Goal: Answer question/provide support: Share knowledge or assist other users

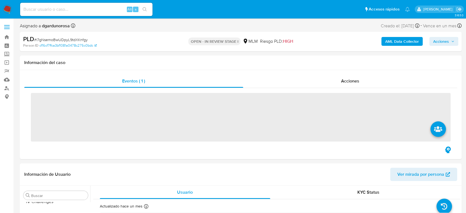
scroll to position [273, 0]
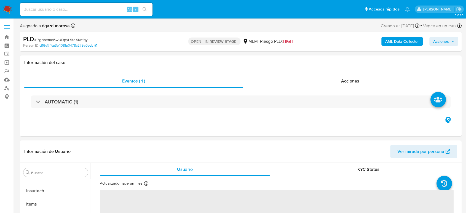
select select "10"
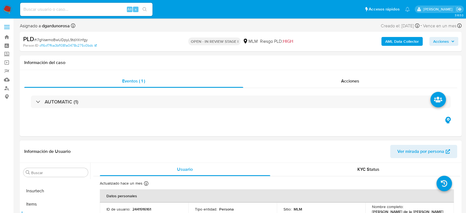
scroll to position [92, 0]
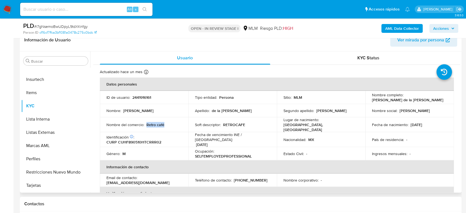
drag, startPoint x: 165, startPoint y: 124, endPoint x: 146, endPoint y: 123, distance: 19.9
click at [146, 123] on div "Nombre del comercio : Retro café" at bounding box center [143, 124] width 75 height 5
copy p "Retro café"
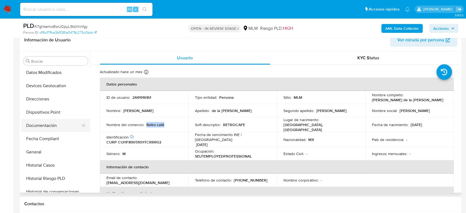
scroll to position [119, 0]
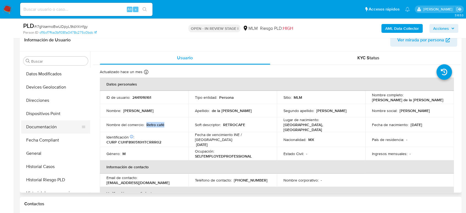
click at [57, 124] on button "Documentación" at bounding box center [53, 126] width 65 height 13
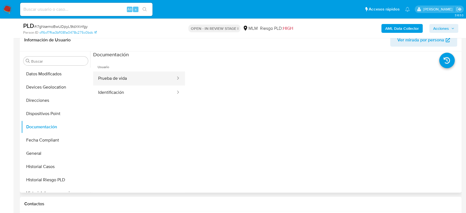
click at [155, 80] on button "Prueba de vida" at bounding box center [134, 78] width 83 height 14
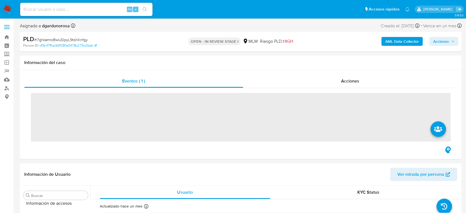
scroll to position [273, 0]
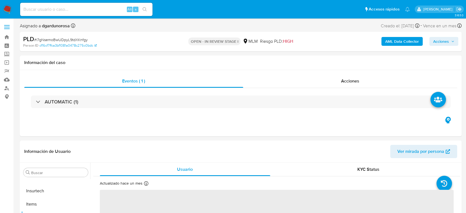
select select "10"
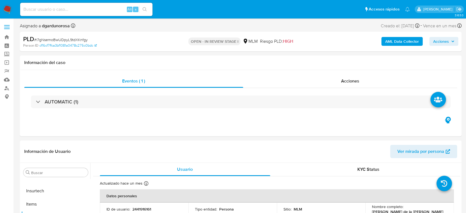
click at [66, 7] on input at bounding box center [86, 9] width 132 height 7
paste input "1787702951"
type input "1787702951"
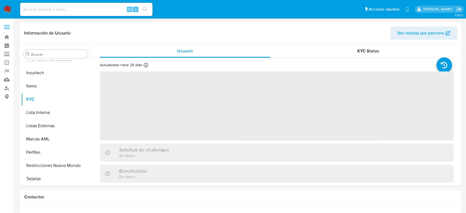
scroll to position [273, 0]
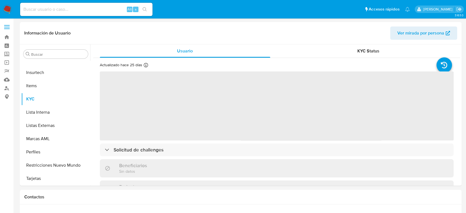
select select "10"
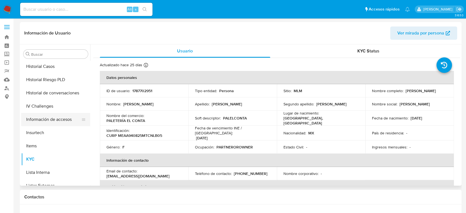
scroll to position [211, 0]
click at [39, 69] on button "Historial Casos" at bounding box center [53, 67] width 65 height 13
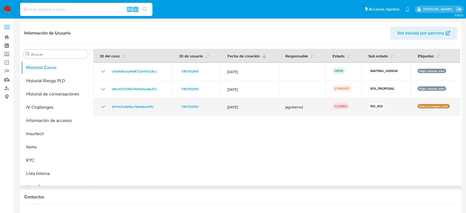
click at [108, 107] on div "tIVYk21uNXtjnJ9xSatiomPU" at bounding box center [133, 106] width 66 height 7
click at [103, 106] on icon "Mostrar/Ocultar" at bounding box center [103, 106] width 7 height 7
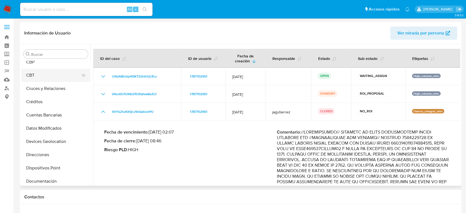
scroll to position [0, 0]
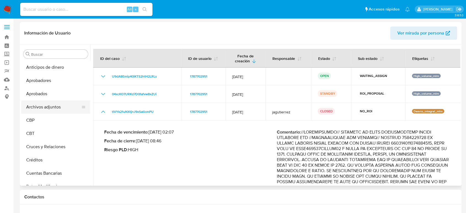
click at [53, 106] on button "Archivos adjuntos" at bounding box center [53, 106] width 65 height 13
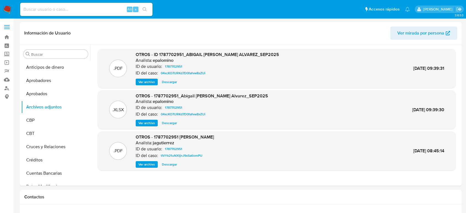
click at [8, 26] on label at bounding box center [7, 27] width 14 height 12
click at [0, 0] on input "checkbox" at bounding box center [0, 0] width 0 height 0
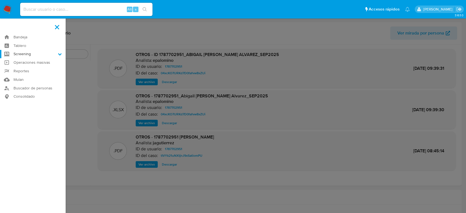
click at [23, 55] on label "Screening" at bounding box center [33, 54] width 66 height 9
click at [0, 0] on input "Screening" at bounding box center [0, 0] width 0 height 0
click at [25, 75] on link "Herramientas" at bounding box center [33, 75] width 66 height 7
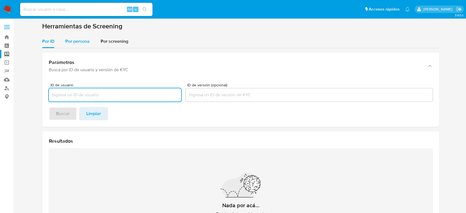
click at [85, 37] on div "Por persona" at bounding box center [77, 41] width 24 height 13
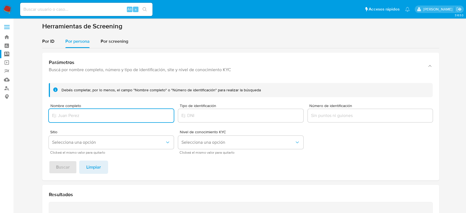
click at [91, 119] on input "Nombre completo" at bounding box center [111, 115] width 125 height 7
click at [49, 160] on button "Buscar" at bounding box center [63, 166] width 28 height 13
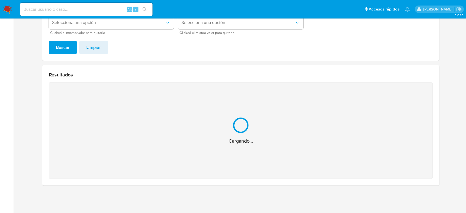
scroll to position [32, 0]
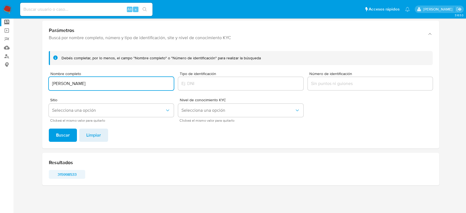
click at [68, 174] on span "315998533" at bounding box center [67, 174] width 29 height 8
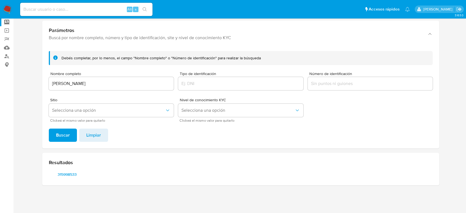
drag, startPoint x: 119, startPoint y: 90, endPoint x: 26, endPoint y: 71, distance: 95.0
click at [1, 91] on section "Bandeja Tablero Screening Búsqueda en Listas Watchlist Herramientas Operaciones…" at bounding box center [233, 90] width 466 height 245
click at [79, 87] on input "[PERSON_NAME]" at bounding box center [111, 83] width 125 height 7
drag, startPoint x: 61, startPoint y: 82, endPoint x: 22, endPoint y: 78, distance: 39.3
click at [22, 78] on section at bounding box center [241, 90] width 442 height 200
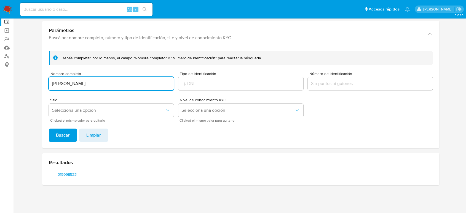
click at [49, 128] on button "Buscar" at bounding box center [63, 134] width 28 height 13
click at [72, 175] on span "1591681670" at bounding box center [67, 174] width 29 height 8
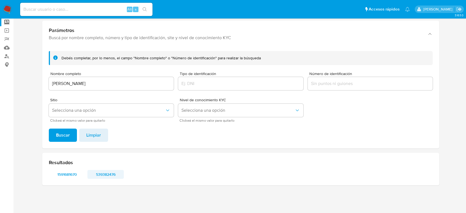
click at [117, 173] on span "539382476" at bounding box center [105, 174] width 29 height 8
click at [107, 87] on div "JOHANAM PARIS ALVAREZ" at bounding box center [111, 83] width 125 height 13
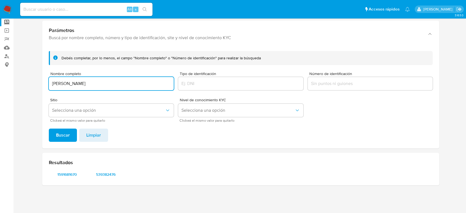
drag, startPoint x: 110, startPoint y: 85, endPoint x: 1, endPoint y: 79, distance: 109.7
click at [1, 79] on section "Bandeja Tablero Screening Búsqueda en Listas Watchlist Herramientas Operaciones…" at bounding box center [233, 90] width 466 height 245
type input "Regina Calzada Azmitia"
click at [49, 128] on button "Buscar" at bounding box center [63, 134] width 28 height 13
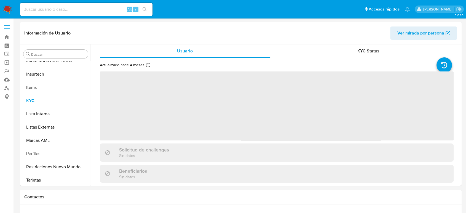
scroll to position [273, 0]
select select "10"
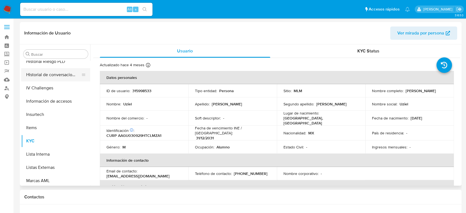
scroll to position [181, 0]
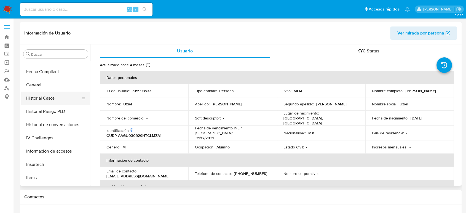
click at [52, 103] on button "Historial Casos" at bounding box center [53, 98] width 65 height 13
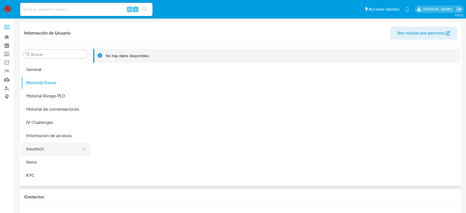
scroll to position [242, 0]
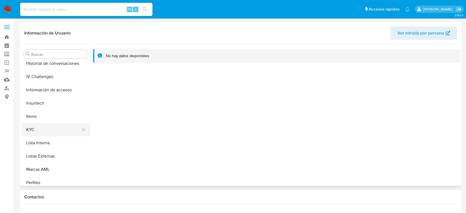
click at [49, 132] on button "KYC" at bounding box center [53, 129] width 65 height 13
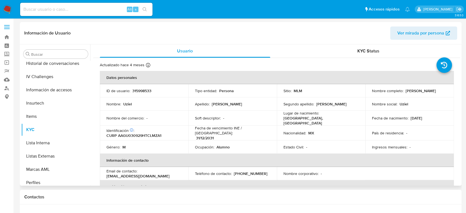
click at [138, 95] on td "ID de usuario : 315998533" at bounding box center [144, 90] width 89 height 13
click at [142, 92] on p "315998533" at bounding box center [141, 90] width 19 height 5
copy p "315998533"
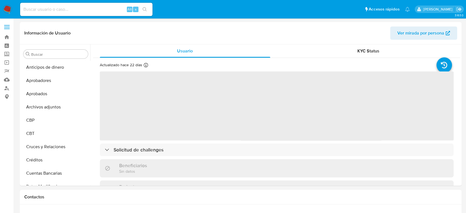
select select "10"
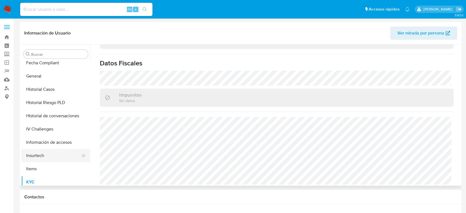
scroll to position [150, 0]
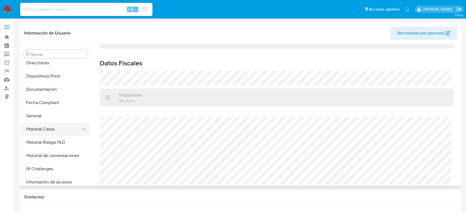
click at [49, 127] on button "Historial Casos" at bounding box center [53, 128] width 65 height 13
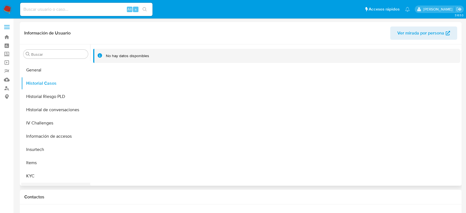
scroll to position [242, 0]
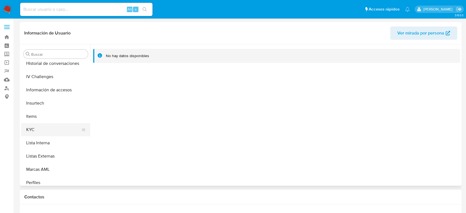
click at [50, 132] on button "KYC" at bounding box center [53, 129] width 65 height 13
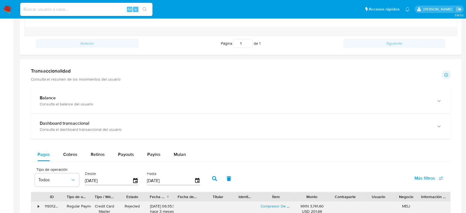
scroll to position [306, 0]
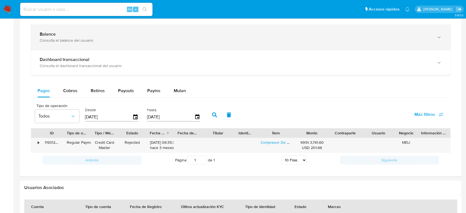
click at [115, 44] on div "Balance Consulta el balance del usuario" at bounding box center [241, 37] width 420 height 25
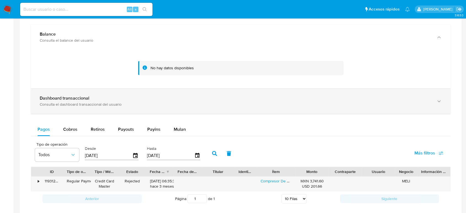
click at [128, 94] on div "Dashboard transaccional Consulta el dashboard transaccional del usuario" at bounding box center [241, 101] width 420 height 25
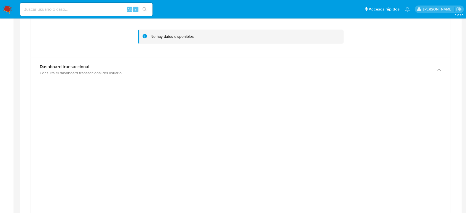
scroll to position [368, 0]
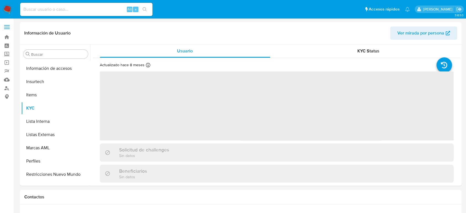
scroll to position [273, 0]
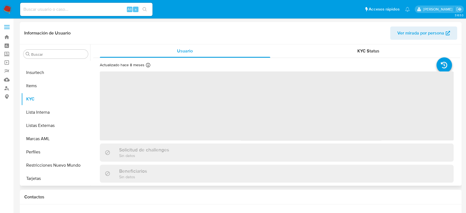
select select "10"
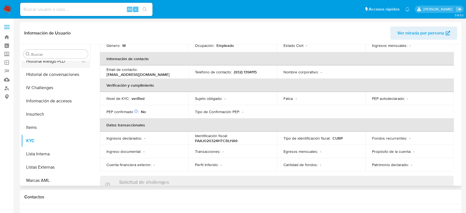
scroll to position [181, 0]
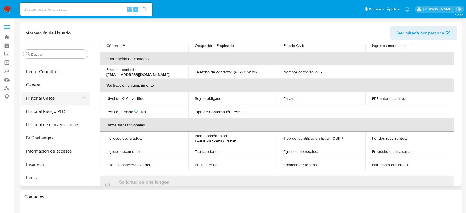
click at [46, 99] on button "Historial Casos" at bounding box center [53, 98] width 65 height 13
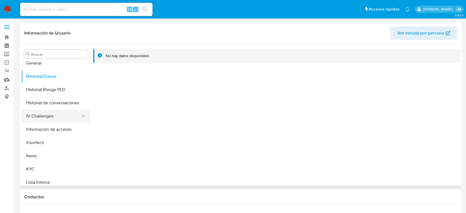
scroll to position [211, 0]
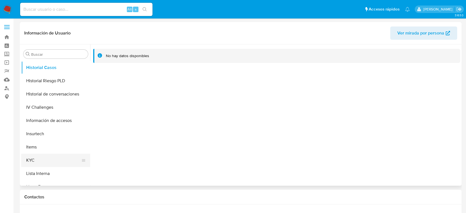
click at [38, 156] on button "KYC" at bounding box center [53, 160] width 65 height 13
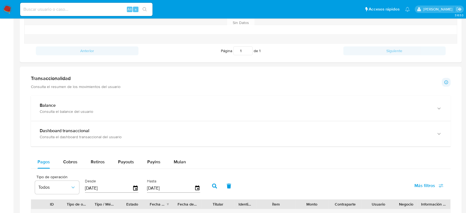
scroll to position [276, 0]
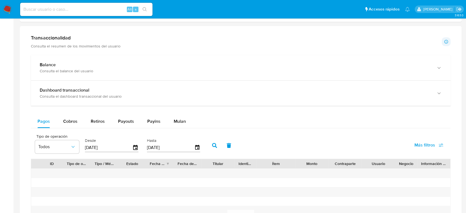
click at [109, 106] on div "Balance Consulta el balance del usuario Dashboard transaccional Consulta el das…" at bounding box center [241, 166] width 420 height 222
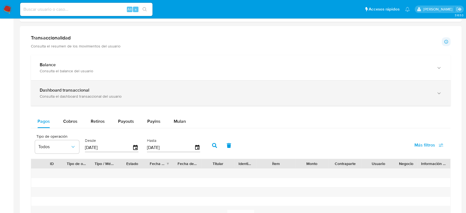
click at [115, 96] on div "Consulta el dashboard transaccional del usuario" at bounding box center [235, 96] width 391 height 5
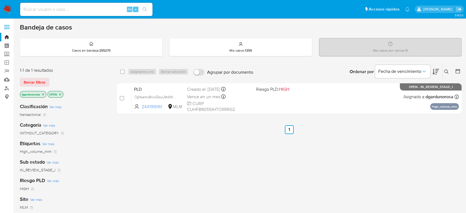
click at [370, 121] on div "select-all-cases-checkbox Asignarme a mí Borrar selección Agrupar por documento…" at bounding box center [289, 188] width 345 height 250
click at [60, 11] on input at bounding box center [86, 9] width 132 height 7
paste input "1221918956"
type input "1221918956"
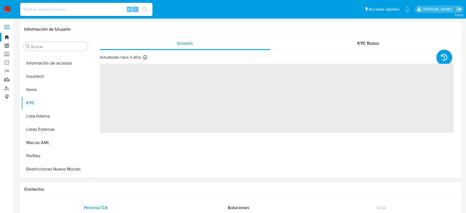
scroll to position [273, 0]
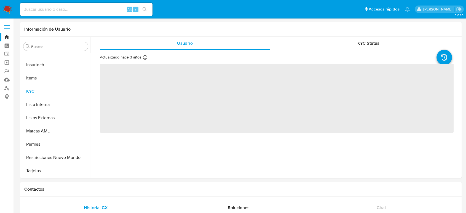
select select "10"
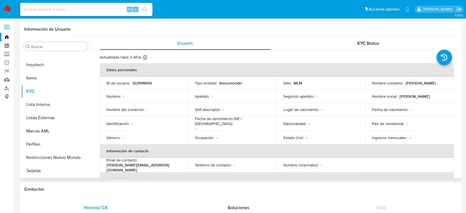
drag, startPoint x: 433, startPoint y: 85, endPoint x: 404, endPoint y: 85, distance: 29.0
click at [404, 85] on div "Nombre completo : [PERSON_NAME]" at bounding box center [409, 83] width 75 height 5
copy p "[PERSON_NAME]"
click at [104, 10] on input at bounding box center [86, 9] width 132 height 7
paste input "2361642097"
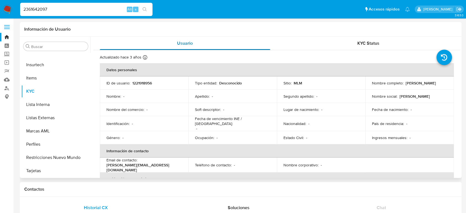
type input "2361642097"
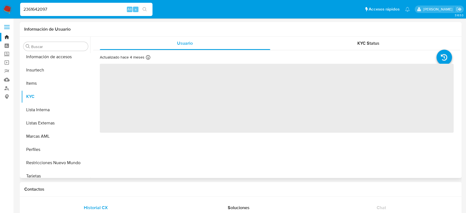
scroll to position [273, 0]
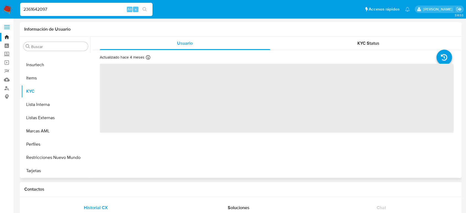
select select "10"
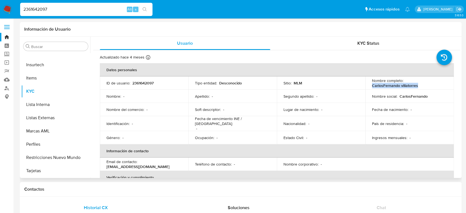
drag, startPoint x: 419, startPoint y: 85, endPoint x: 369, endPoint y: 87, distance: 50.2
click at [369, 87] on td "Nombre completo : CarlosFernando villatorres" at bounding box center [409, 82] width 89 height 13
copy p "CarlosFernando villatorres"
click at [350, 104] on td "Lugar de nacimiento : -" at bounding box center [321, 109] width 89 height 13
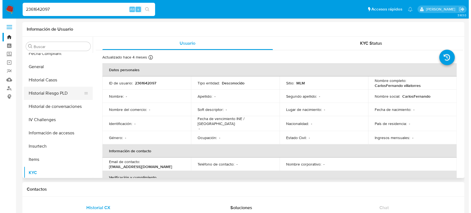
scroll to position [181, 0]
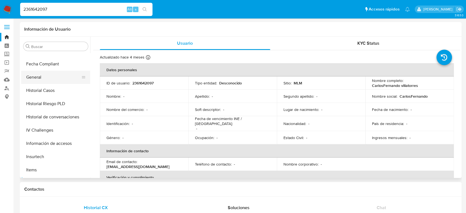
click at [51, 80] on button "General" at bounding box center [53, 77] width 65 height 13
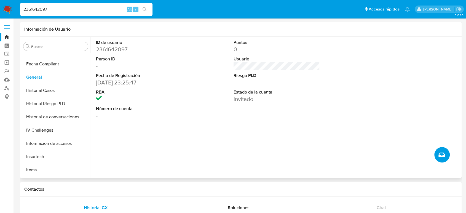
click at [442, 152] on icon "Crear caso manual" at bounding box center [441, 154] width 7 height 7
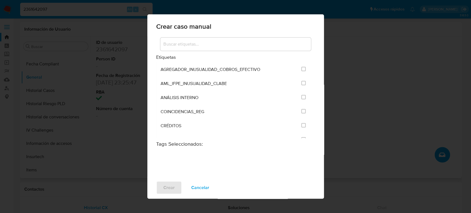
click at [216, 47] on input at bounding box center [235, 44] width 151 height 7
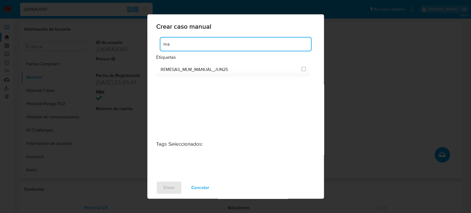
type input "m"
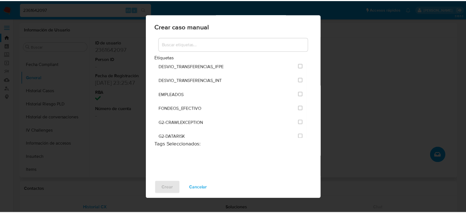
scroll to position [0, 0]
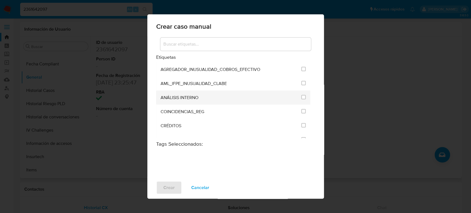
click at [306, 97] on li "ANÁLISIS INTERNO" at bounding box center [233, 97] width 154 height 14
click at [302, 95] on input "1888" at bounding box center [303, 97] width 4 height 4
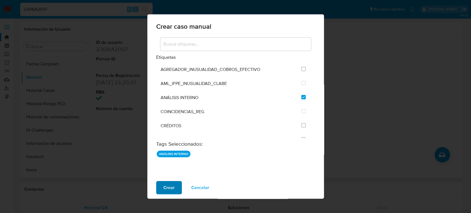
click at [171, 188] on span "Crear" at bounding box center [168, 187] width 11 height 12
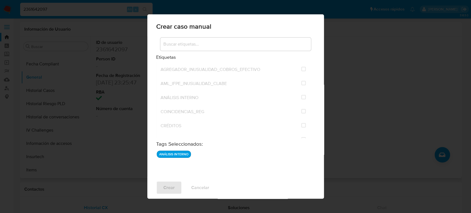
checkbox input "false"
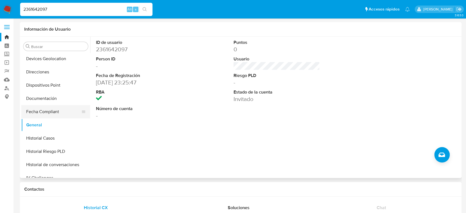
scroll to position [150, 0]
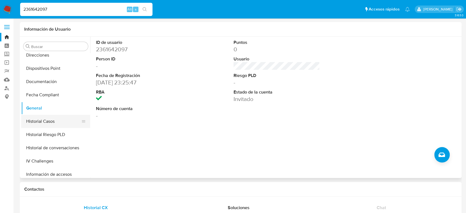
click at [53, 125] on button "Historial Casos" at bounding box center [53, 121] width 65 height 13
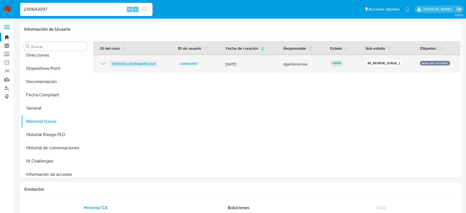
drag, startPoint x: 159, startPoint y: 63, endPoint x: 111, endPoint y: 66, distance: 47.2
click at [111, 66] on div "QQPg0XxJv3oi8lrgkQ9u7vuK" at bounding box center [132, 63] width 65 height 7
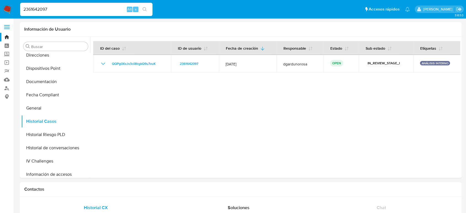
click at [40, 9] on input "2361642097" at bounding box center [86, 9] width 132 height 7
paste input "1221918956"
type input "1221918956"
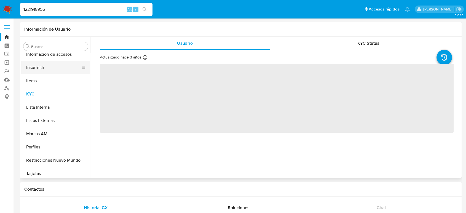
scroll to position [273, 0]
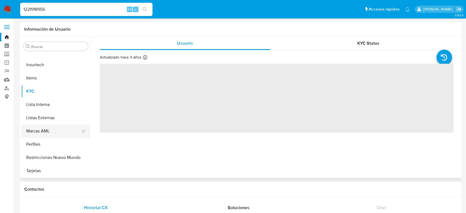
select select "10"
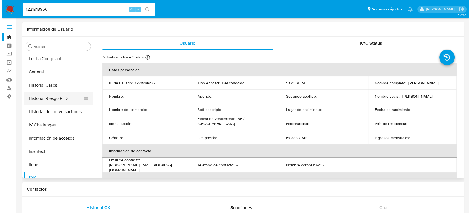
scroll to position [181, 0]
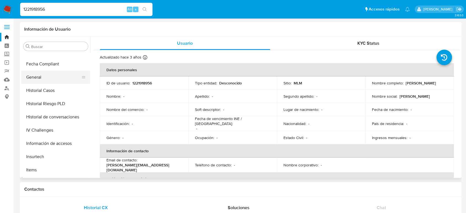
click at [40, 81] on button "General" at bounding box center [53, 77] width 65 height 13
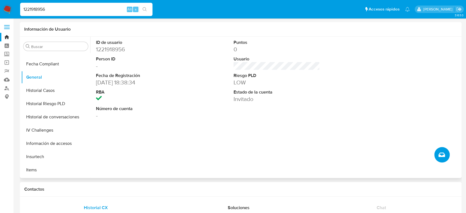
click at [437, 153] on button "Crear caso manual" at bounding box center [441, 154] width 15 height 15
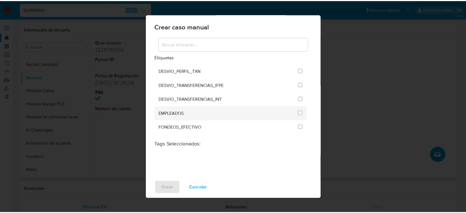
scroll to position [0, 0]
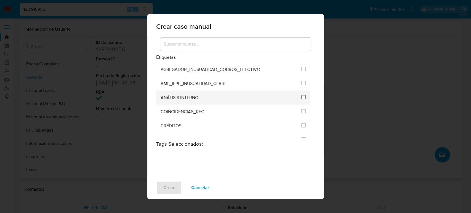
click at [302, 97] on input "1888" at bounding box center [303, 97] width 4 height 4
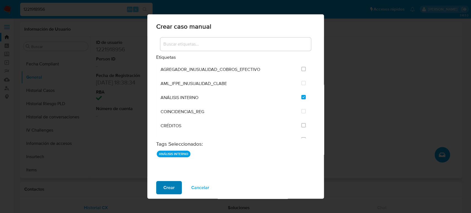
click at [172, 186] on span "Crear" at bounding box center [168, 187] width 11 height 12
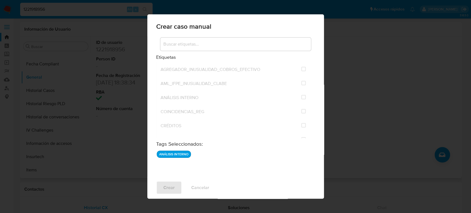
checkbox input "false"
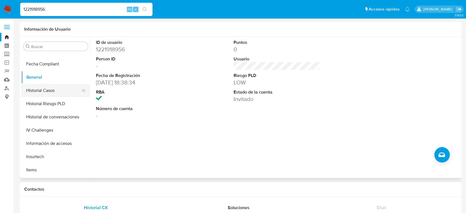
click at [52, 90] on button "Historial Casos" at bounding box center [53, 90] width 65 height 13
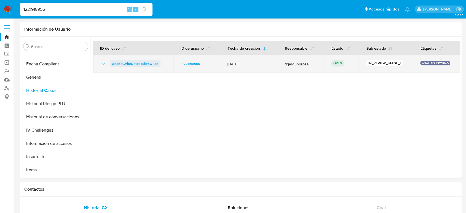
drag, startPoint x: 157, startPoint y: 64, endPoint x: 110, endPoint y: 66, distance: 47.5
click at [110, 66] on div "wSdBqGAj8fDh1gs4uiw8W4gK" at bounding box center [133, 63] width 67 height 7
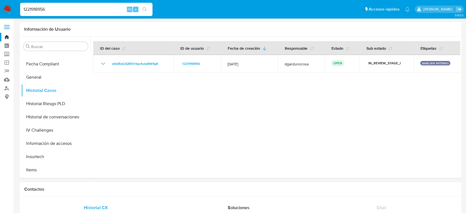
click at [39, 5] on div "1221918956 Alt s" at bounding box center [86, 9] width 132 height 13
click at [38, 7] on input "1221918956" at bounding box center [86, 9] width 132 height 7
click at [37, 7] on input "1221918956" at bounding box center [86, 9] width 132 height 7
paste input "TtC37h1wbMLvewxq6DuppsYR"
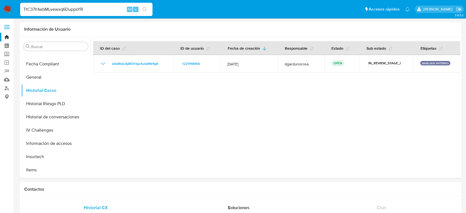
type input "TtC37h1wbMLvewxq6DuppsYR"
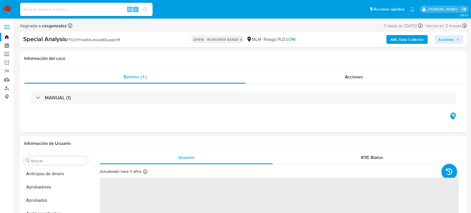
select select "10"
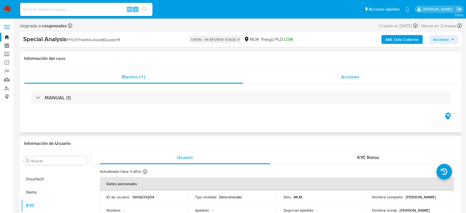
click at [345, 74] on span "Acciones" at bounding box center [350, 77] width 18 height 6
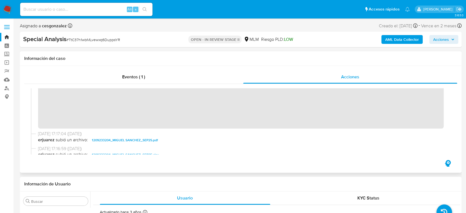
scroll to position [10, 0]
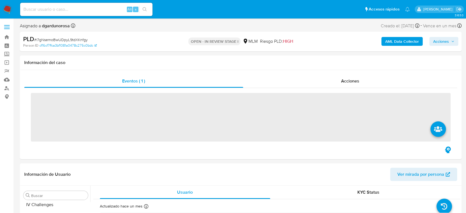
scroll to position [273, 0]
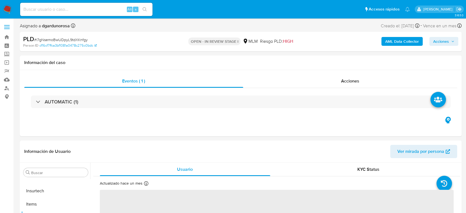
select select "10"
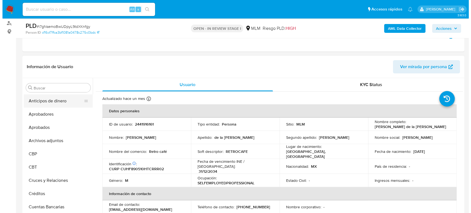
scroll to position [61, 0]
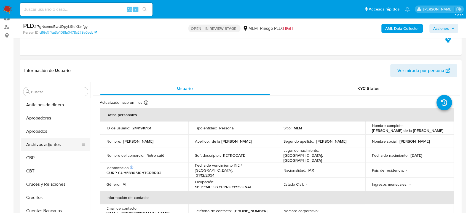
click at [43, 142] on button "Archivos adjuntos" at bounding box center [53, 144] width 65 height 13
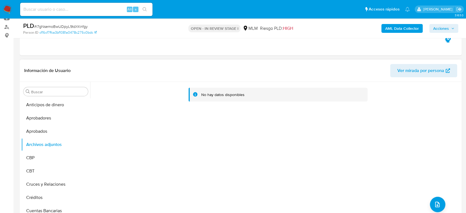
click at [330, 167] on div "No hay datos disponibles" at bounding box center [275, 152] width 370 height 141
click at [434, 202] on icon "upload-file" at bounding box center [437, 204] width 7 height 7
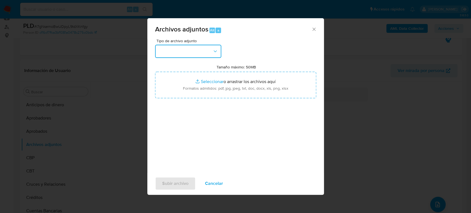
click at [184, 52] on button "button" at bounding box center [188, 51] width 66 height 13
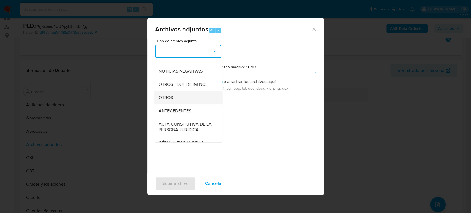
click at [182, 101] on div "OTROS" at bounding box center [186, 97] width 56 height 13
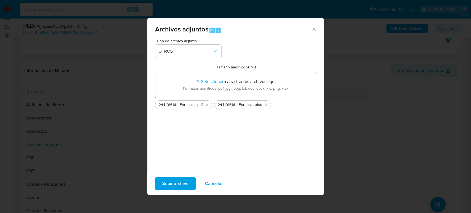
click at [186, 182] on span "Subir archivo" at bounding box center [175, 183] width 26 height 12
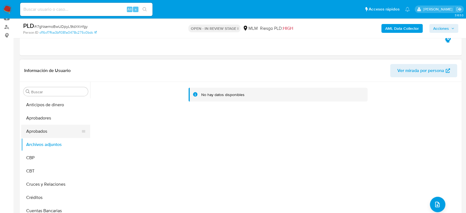
click at [44, 125] on button "Aprobados" at bounding box center [53, 131] width 65 height 13
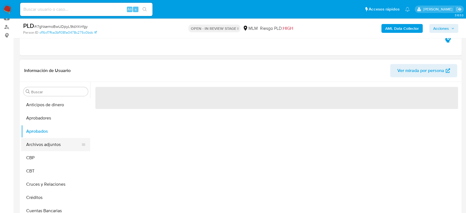
click at [45, 143] on button "Archivos adjuntos" at bounding box center [53, 144] width 65 height 13
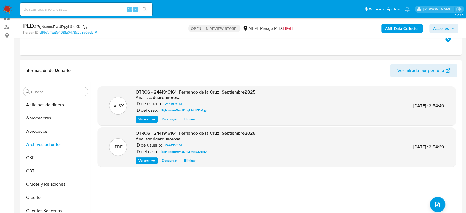
click at [439, 30] on span "Acciones" at bounding box center [441, 28] width 16 height 9
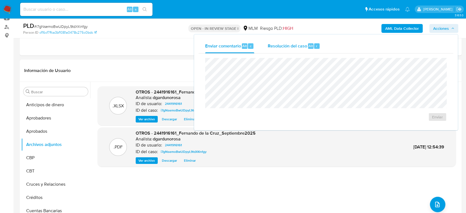
click at [280, 49] on div "Resolución del caso Alt r" at bounding box center [293, 46] width 53 height 14
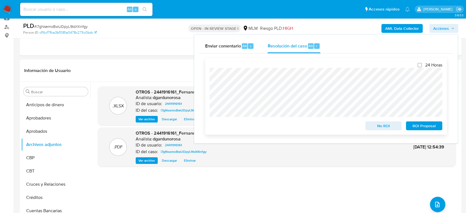
click at [422, 123] on span "ROI Proposal" at bounding box center [424, 126] width 29 height 8
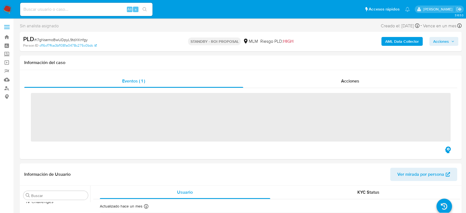
scroll to position [273, 0]
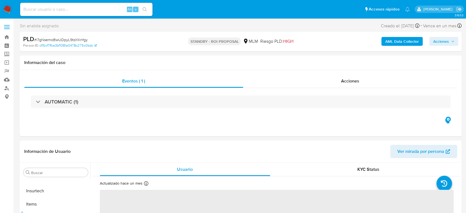
select select "10"
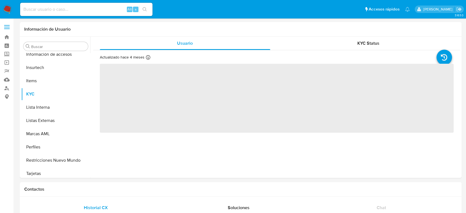
scroll to position [273, 0]
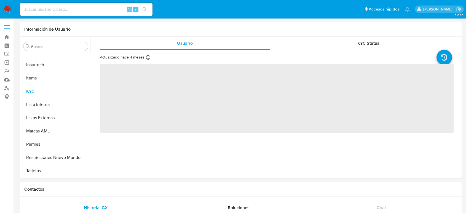
click at [52, 6] on input at bounding box center [86, 9] width 132 height 7
paste input "TtC37h1wbMLvewxq6DuppsYR"
type input "TtC37h1wbMLvewxq6DuppsYR"
select select "10"
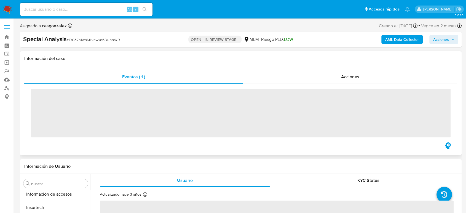
scroll to position [273, 0]
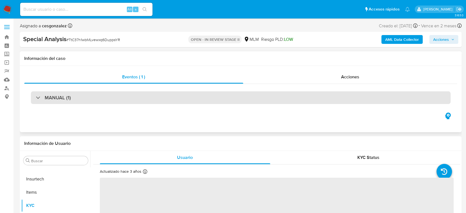
select select "10"
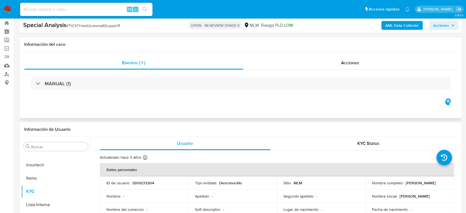
scroll to position [0, 0]
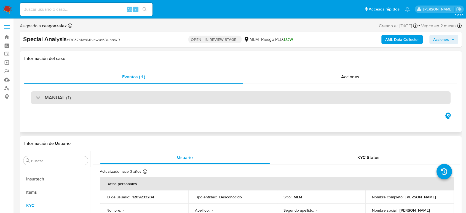
click at [85, 102] on div "MANUAL (1)" at bounding box center [241, 97] width 420 height 13
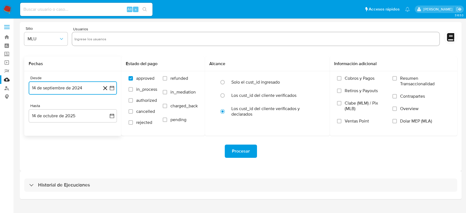
click at [115, 85] on button "14 de septiembre de 2024" at bounding box center [73, 87] width 88 height 13
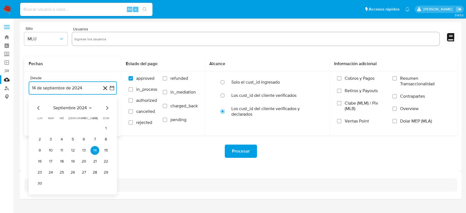
click at [90, 108] on icon "Seleccionar mes y año" at bounding box center [90, 108] width 4 height 4
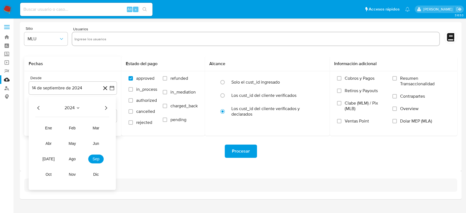
click at [106, 107] on icon "Año siguiente" at bounding box center [106, 107] width 7 height 7
click at [77, 141] on button "may" at bounding box center [72, 143] width 15 height 9
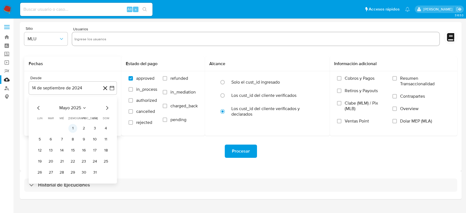
click at [71, 127] on button "1" at bounding box center [72, 128] width 9 height 9
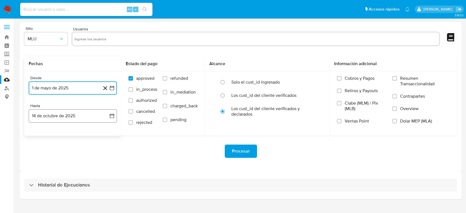
click at [112, 115] on icon "button" at bounding box center [112, 116] width 4 height 4
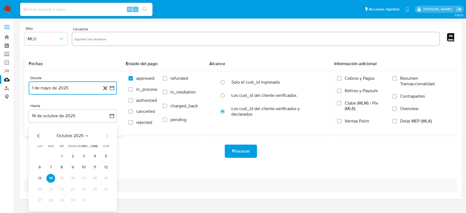
click at [38, 136] on icon "Mes anterior" at bounding box center [38, 135] width 7 height 7
click at [104, 200] on button "31" at bounding box center [105, 200] width 9 height 9
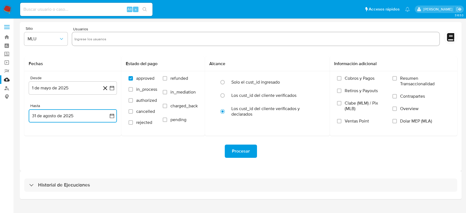
click at [135, 42] on input "text" at bounding box center [255, 38] width 363 height 9
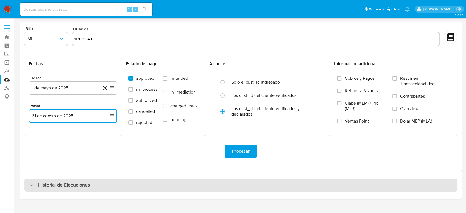
type input "117639640"
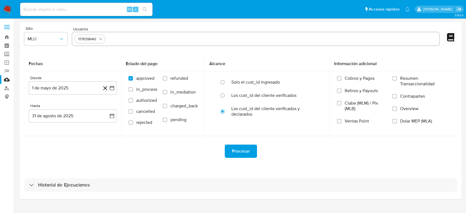
click at [199, 38] on input "text" at bounding box center [272, 38] width 329 height 9
paste input "143446591"
type input "143446591"
click at [179, 39] on input "text" at bounding box center [289, 38] width 296 height 9
paste input "1407414132"
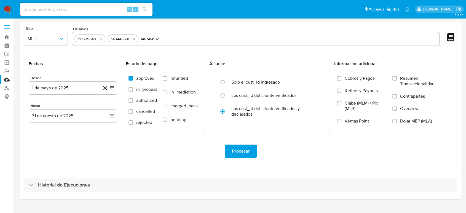
type input "1407414132"
click at [224, 36] on input "text" at bounding box center [306, 38] width 262 height 9
paste input "1940624513"
type input "1940624513"
click at [173, 165] on div "Procesar" at bounding box center [240, 151] width 433 height 31
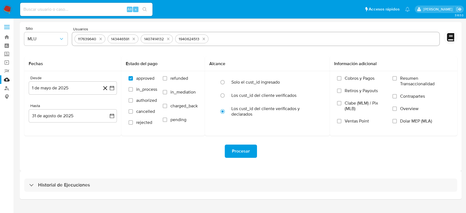
click at [247, 147] on span "Procesar" at bounding box center [241, 151] width 18 height 12
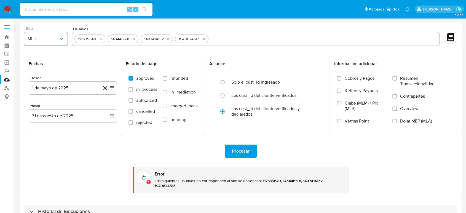
click at [61, 41] on icon "button" at bounding box center [62, 39] width 6 height 6
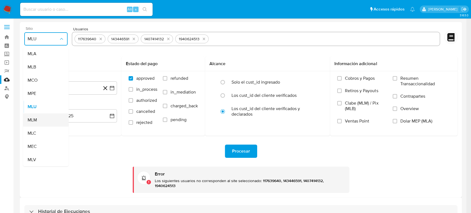
click at [28, 123] on span "MLM" at bounding box center [32, 120] width 9 height 6
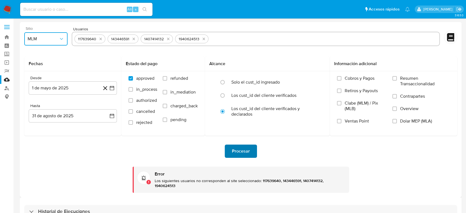
click at [235, 147] on span "Procesar" at bounding box center [241, 151] width 18 height 12
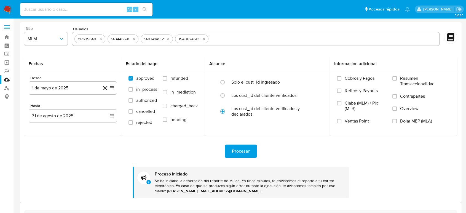
click at [267, 36] on input "text" at bounding box center [324, 38] width 226 height 9
type input "2385998822"
click at [170, 36] on input "text" at bounding box center [274, 38] width 326 height 9
paste input "2241406635"
type input "2241406635"
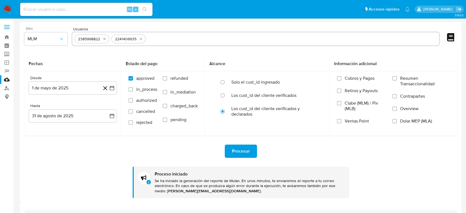
click at [188, 42] on input "text" at bounding box center [292, 38] width 289 height 9
paste input "2154815216"
type input "2154815216"
click at [195, 39] on input "text" at bounding box center [309, 38] width 255 height 9
paste input "719894282"
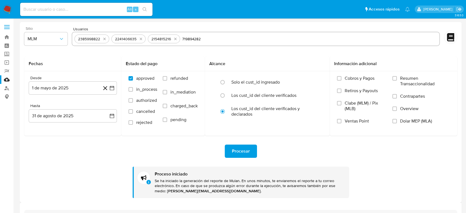
type input "719894282"
click at [313, 158] on div "Procesar Proceso iniciado Se ha iniciado la generación del reporte de Mulan. En…" at bounding box center [240, 167] width 433 height 62
click at [234, 150] on span "Procesar" at bounding box center [241, 151] width 18 height 12
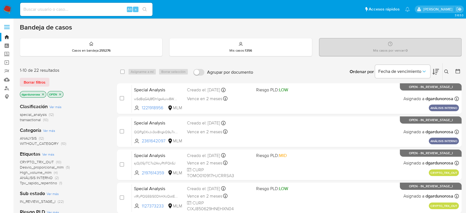
click at [444, 73] on icon at bounding box center [446, 71] width 4 height 4
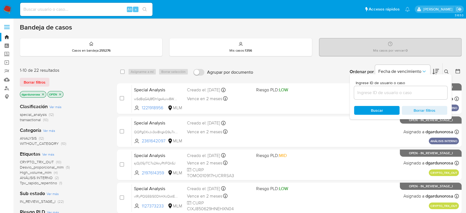
click at [396, 90] on input at bounding box center [400, 92] width 93 height 7
type input "1694216747"
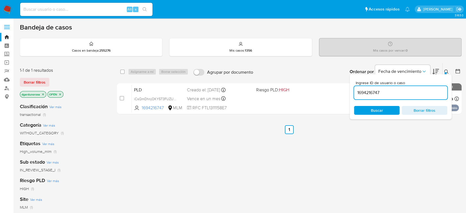
click at [447, 70] on icon at bounding box center [446, 71] width 4 height 4
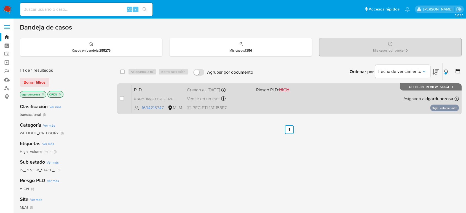
click at [370, 101] on div "PLD iCsQmDhnjOKY5T3FUZUXQVy6 1694216747 MLM Riesgo PLD: HIGH Creado el: 12/09/2…" at bounding box center [295, 99] width 327 height 28
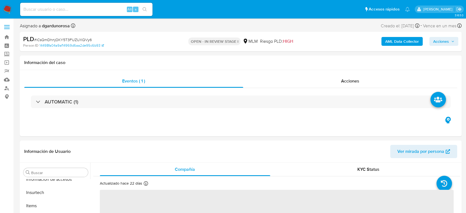
scroll to position [273, 0]
select select "10"
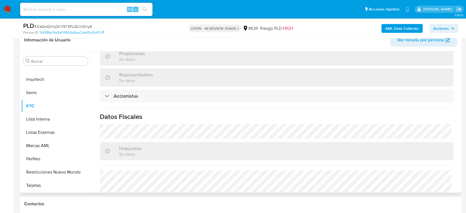
scroll to position [390, 0]
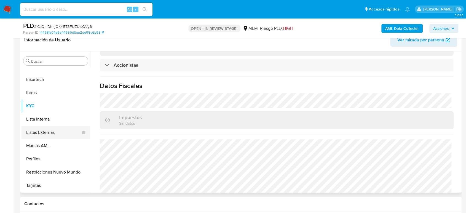
click at [36, 130] on button "Listas Externas" at bounding box center [53, 132] width 65 height 13
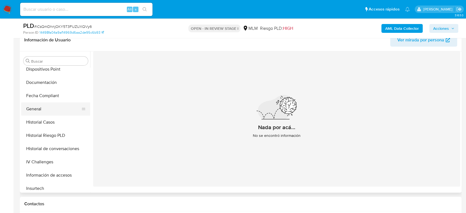
scroll to position [150, 0]
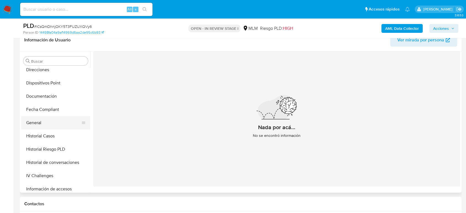
click at [49, 127] on button "General" at bounding box center [53, 122] width 65 height 13
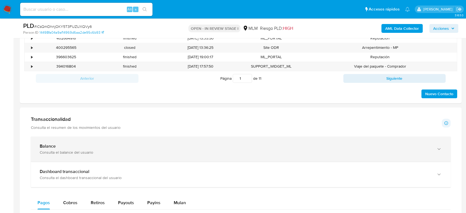
click at [138, 147] on div "Balance" at bounding box center [235, 146] width 391 height 6
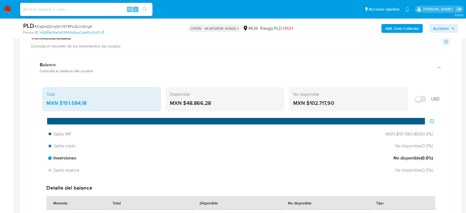
scroll to position [398, 0]
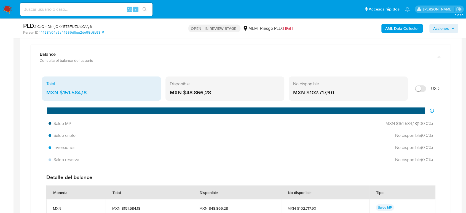
drag, startPoint x: 88, startPoint y: 92, endPoint x: 60, endPoint y: 93, distance: 28.7
click at [60, 93] on div "MXN $151.584,18" at bounding box center [101, 92] width 110 height 7
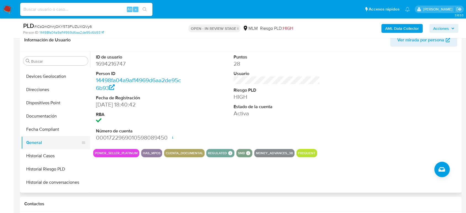
scroll to position [119, 0]
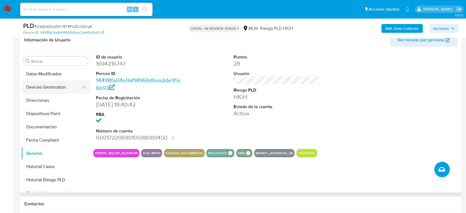
click at [39, 90] on button "Devices Geolocation" at bounding box center [53, 87] width 65 height 13
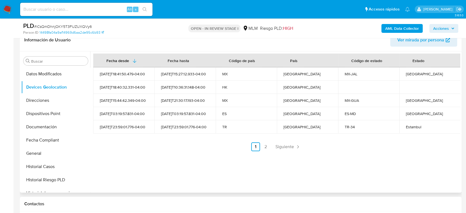
click at [273, 147] on link "Siguiente" at bounding box center [288, 146] width 30 height 9
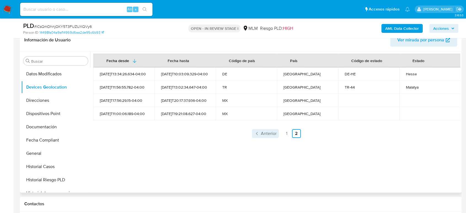
click at [259, 133] on link "Anterior" at bounding box center [265, 133] width 27 height 9
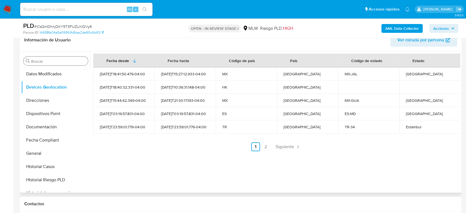
click at [74, 61] on input "Buscar" at bounding box center [58, 61] width 55 height 5
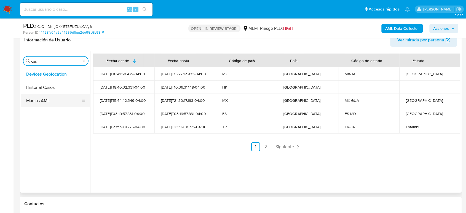
type input "cas"
click at [60, 88] on button "Historial Casos" at bounding box center [55, 87] width 69 height 13
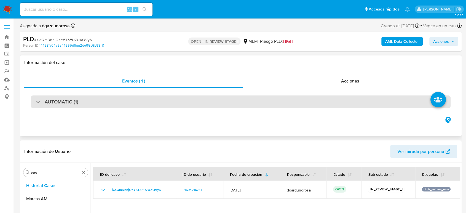
click at [161, 100] on div "AUTOMATIC (1)" at bounding box center [241, 101] width 420 height 13
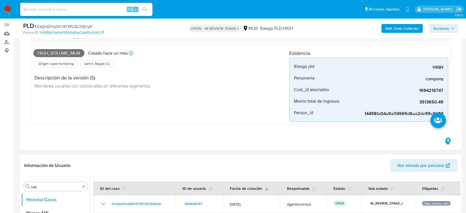
scroll to position [153, 0]
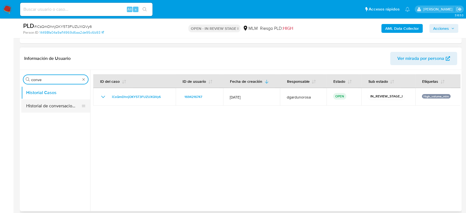
type input "conve"
click at [60, 105] on button "Historial de conversaciones" at bounding box center [53, 105] width 65 height 13
click at [41, 110] on button "Historial de conversaciones" at bounding box center [55, 105] width 69 height 13
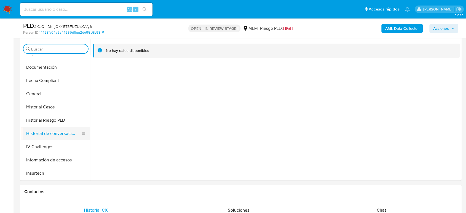
scroll to position [214, 0]
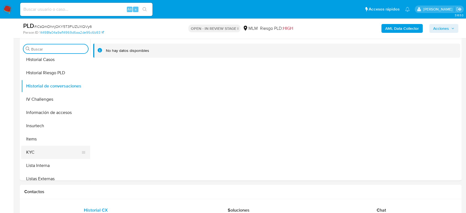
click at [42, 151] on button "KYC" at bounding box center [53, 152] width 65 height 13
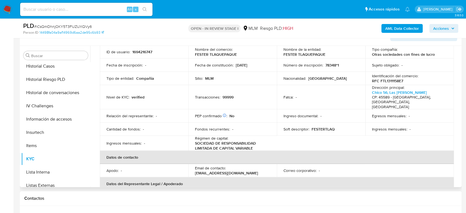
scroll to position [22, 0]
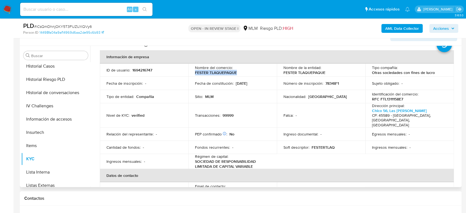
drag, startPoint x: 240, startPoint y: 72, endPoint x: 192, endPoint y: 71, distance: 48.0
click at [192, 71] on td "Nombre del comercio : FESTER TLAQUEPAQUE" at bounding box center [232, 69] width 89 height 13
copy p "FESTER TLAQUEPAQUE"
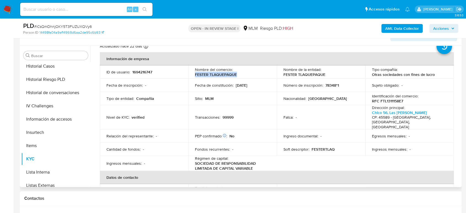
scroll to position [31, 0]
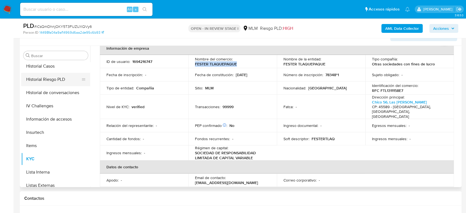
click at [58, 73] on button "Historial Riesgo PLD" at bounding box center [53, 79] width 65 height 13
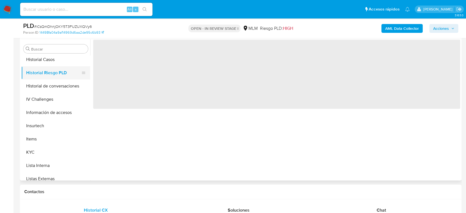
scroll to position [0, 0]
click at [53, 67] on button "Historial Riesgo PLD" at bounding box center [53, 72] width 65 height 13
click at [52, 59] on button "Historial Casos" at bounding box center [53, 59] width 65 height 13
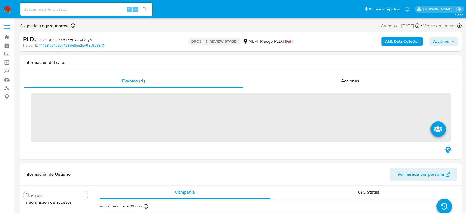
scroll to position [273, 0]
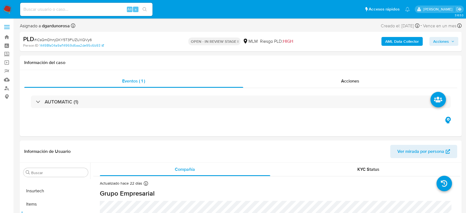
select select "10"
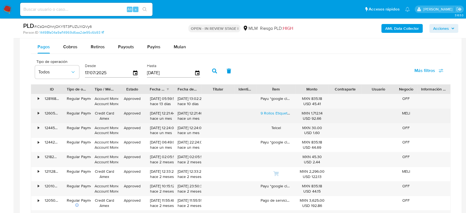
scroll to position [429, 0]
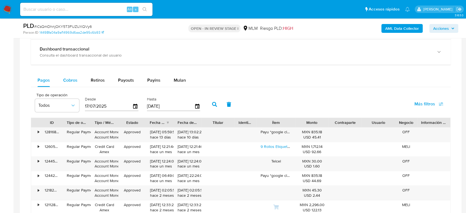
click at [71, 79] on span "Cobros" at bounding box center [70, 80] width 14 height 6
select select "10"
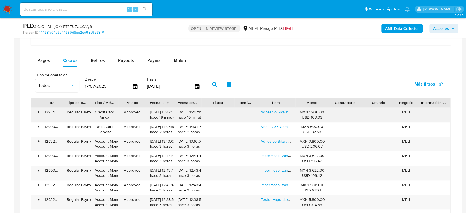
scroll to position [459, 0]
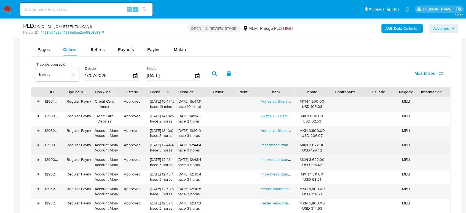
click at [276, 144] on link "Impermeabilizante Fester A7 Años 19 L Secado Rapido Blanco" at bounding box center [314, 145] width 106 height 6
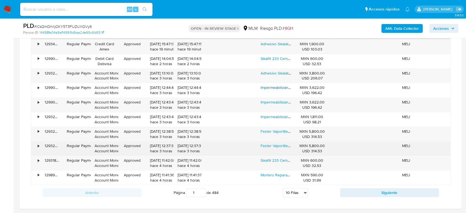
scroll to position [521, 0]
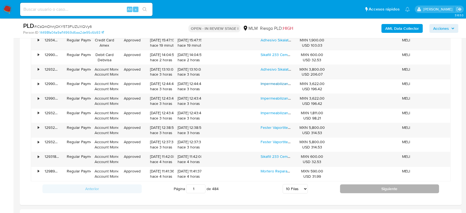
click at [344, 188] on button "Siguiente" at bounding box center [389, 188] width 99 height 9
type input "2"
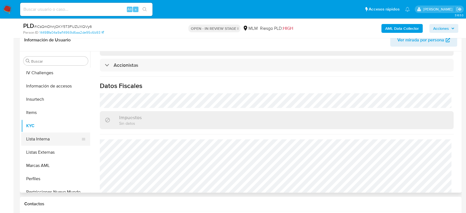
scroll to position [242, 0]
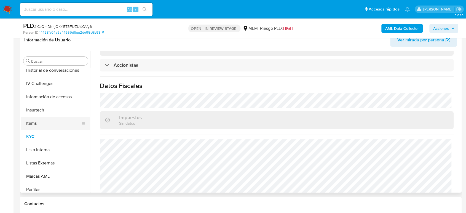
click at [41, 123] on button "Items" at bounding box center [53, 123] width 65 height 13
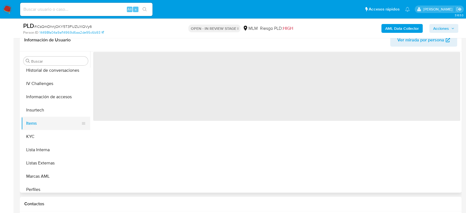
scroll to position [0, 0]
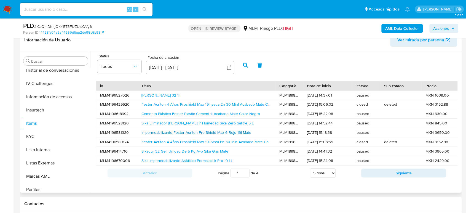
click at [182, 132] on link "Impermeabilizante Fester Acriton Pro Shield Max 6 Rojo 19l Mate" at bounding box center [196, 133] width 110 height 6
click at [209, 159] on link "Sika Impermeabilizante Asfáltico Permalastik Pro 19 Lt" at bounding box center [186, 161] width 90 height 6
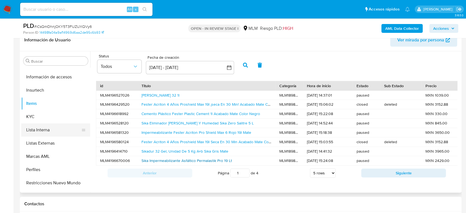
scroll to position [273, 0]
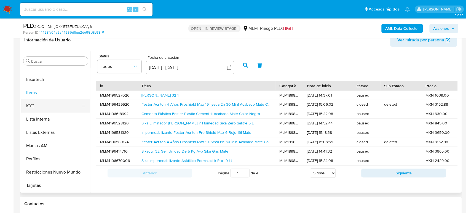
click at [46, 104] on button "KYC" at bounding box center [53, 105] width 65 height 13
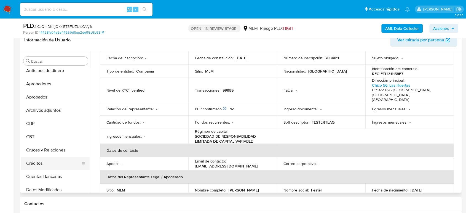
scroll to position [0, 0]
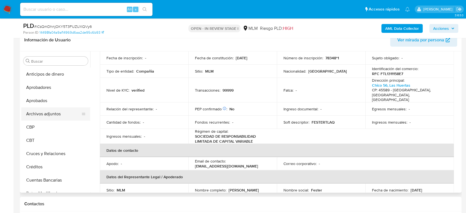
click at [53, 115] on button "Archivos adjuntos" at bounding box center [53, 113] width 65 height 13
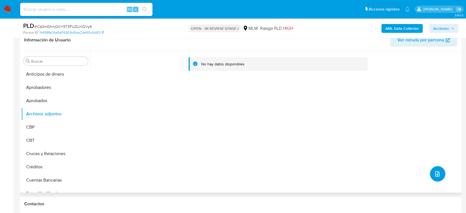
click at [436, 170] on icon "upload-file" at bounding box center [437, 173] width 7 height 7
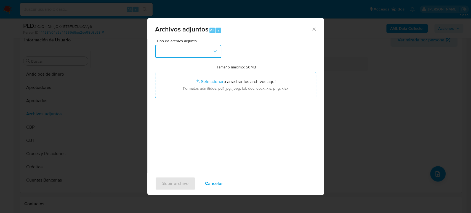
click at [215, 52] on icon "button" at bounding box center [215, 52] width 6 height 6
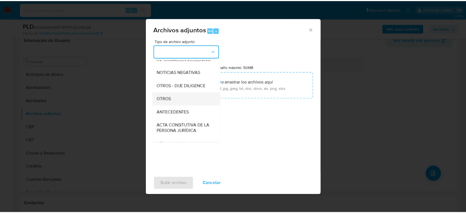
scroll to position [61, 0]
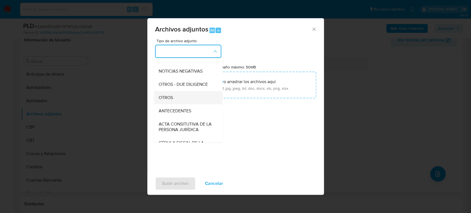
click at [182, 104] on div "OTROS" at bounding box center [186, 97] width 56 height 13
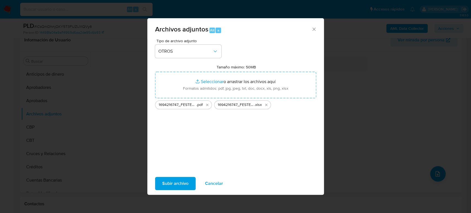
click at [175, 179] on span "Subir archivo" at bounding box center [175, 183] width 26 height 12
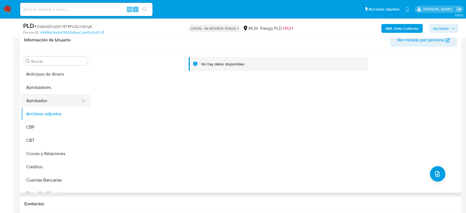
click at [32, 100] on button "Aprobados" at bounding box center [53, 100] width 65 height 13
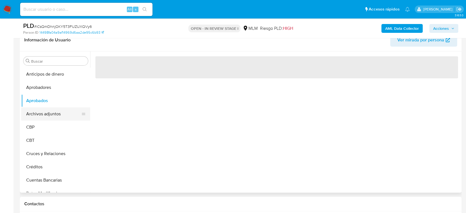
click at [32, 112] on button "Archivos adjuntos" at bounding box center [53, 113] width 65 height 13
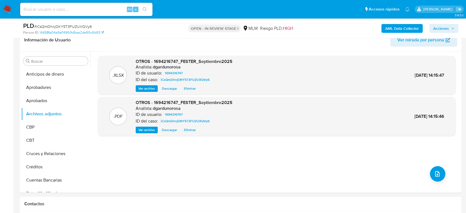
click at [446, 25] on span "Acciones" at bounding box center [441, 28] width 16 height 9
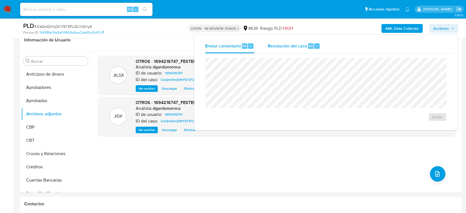
click at [297, 52] on div "Resolución del caso Alt r" at bounding box center [293, 46] width 53 height 14
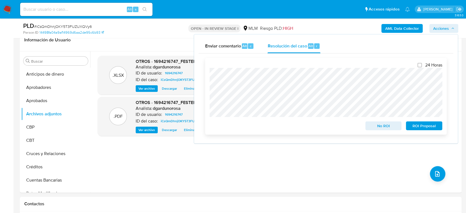
click at [384, 129] on span "No ROI" at bounding box center [383, 126] width 29 height 8
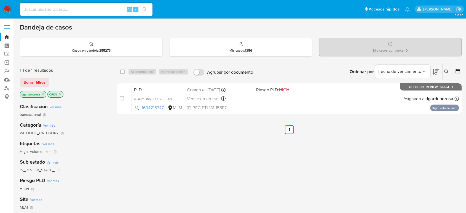
click at [446, 71] on icon at bounding box center [446, 71] width 4 height 4
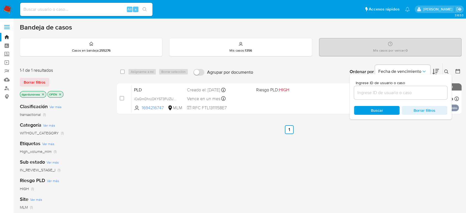
click at [397, 96] on div at bounding box center [400, 92] width 93 height 13
click at [396, 93] on input at bounding box center [400, 92] width 93 height 7
paste input "697693980"
type input "697693980"
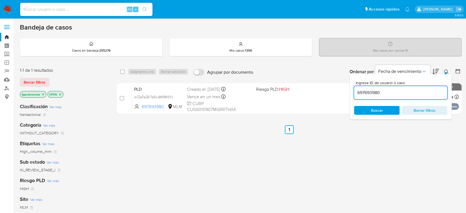
click at [446, 70] on icon at bounding box center [446, 71] width 4 height 4
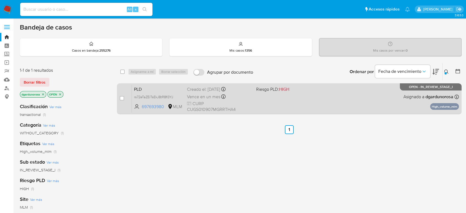
click at [368, 91] on div "PLD rs72eTaZEiTsEkJ8tR8fI3YJ 697693980 MLM Riesgo PLD: HIGH Creado el: 12/09/20…" at bounding box center [295, 99] width 327 height 28
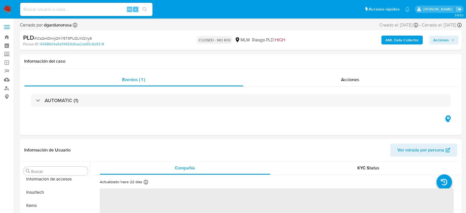
scroll to position [273, 0]
select select "10"
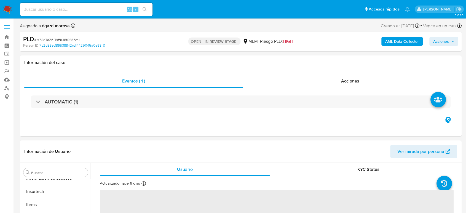
scroll to position [273, 0]
select select "10"
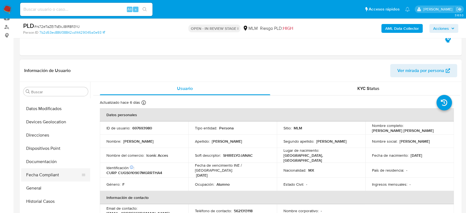
scroll to position [122, 0]
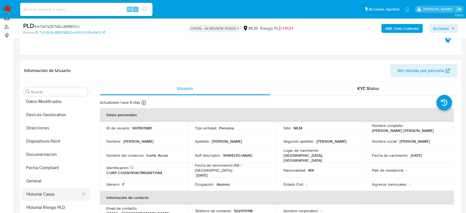
click at [44, 197] on button "Historial Casos" at bounding box center [53, 193] width 65 height 13
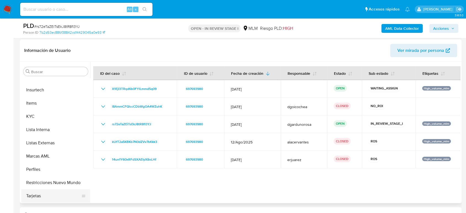
scroll to position [92, 0]
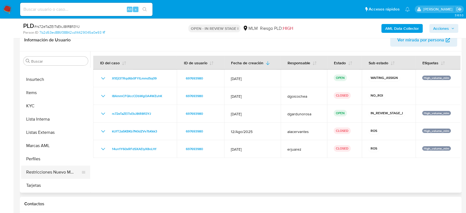
click at [59, 169] on button "Restricciones Nuevo Mundo" at bounding box center [53, 171] width 65 height 13
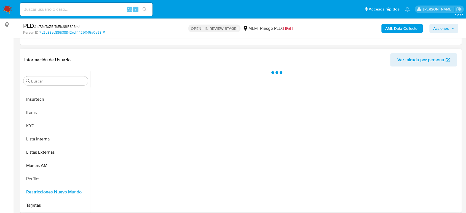
scroll to position [61, 0]
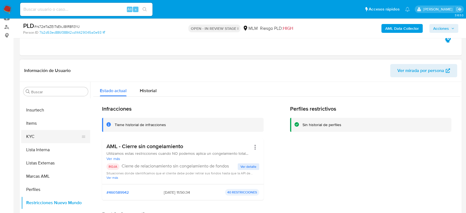
click at [50, 133] on button "KYC" at bounding box center [53, 136] width 65 height 13
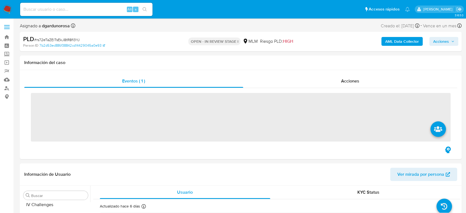
scroll to position [273, 0]
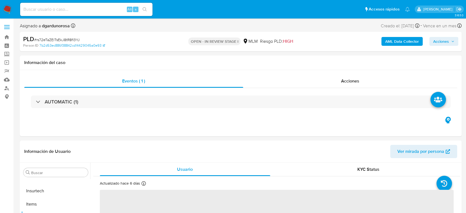
select select "10"
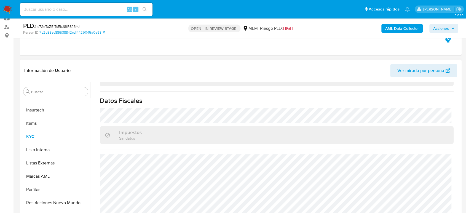
scroll to position [341, 0]
click at [31, 161] on button "Listas Externas" at bounding box center [53, 162] width 65 height 13
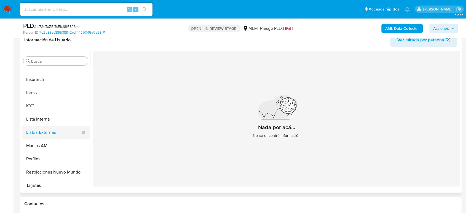
scroll to position [181, 0]
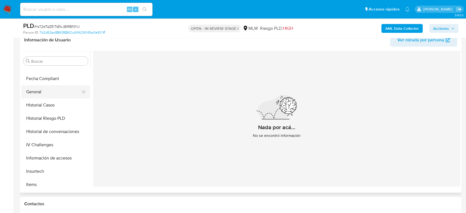
click at [46, 95] on button "General" at bounding box center [53, 91] width 65 height 13
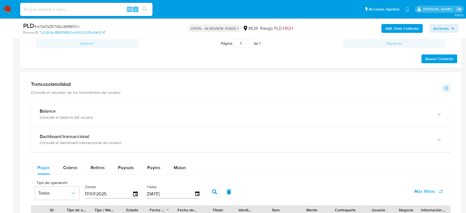
scroll to position [306, 0]
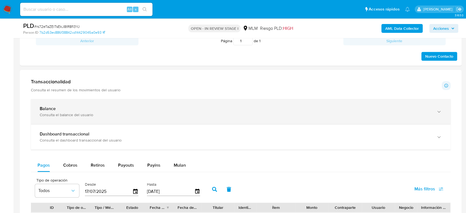
click at [124, 101] on div "Balance Consulta el balance del usuario" at bounding box center [241, 111] width 420 height 25
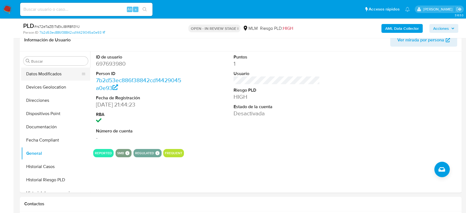
scroll to position [89, 0]
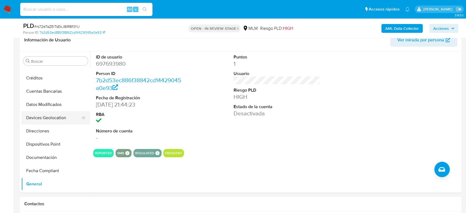
click at [53, 119] on button "Devices Geolocation" at bounding box center [53, 117] width 65 height 13
